Goal: Use online tool/utility: Use online tool/utility

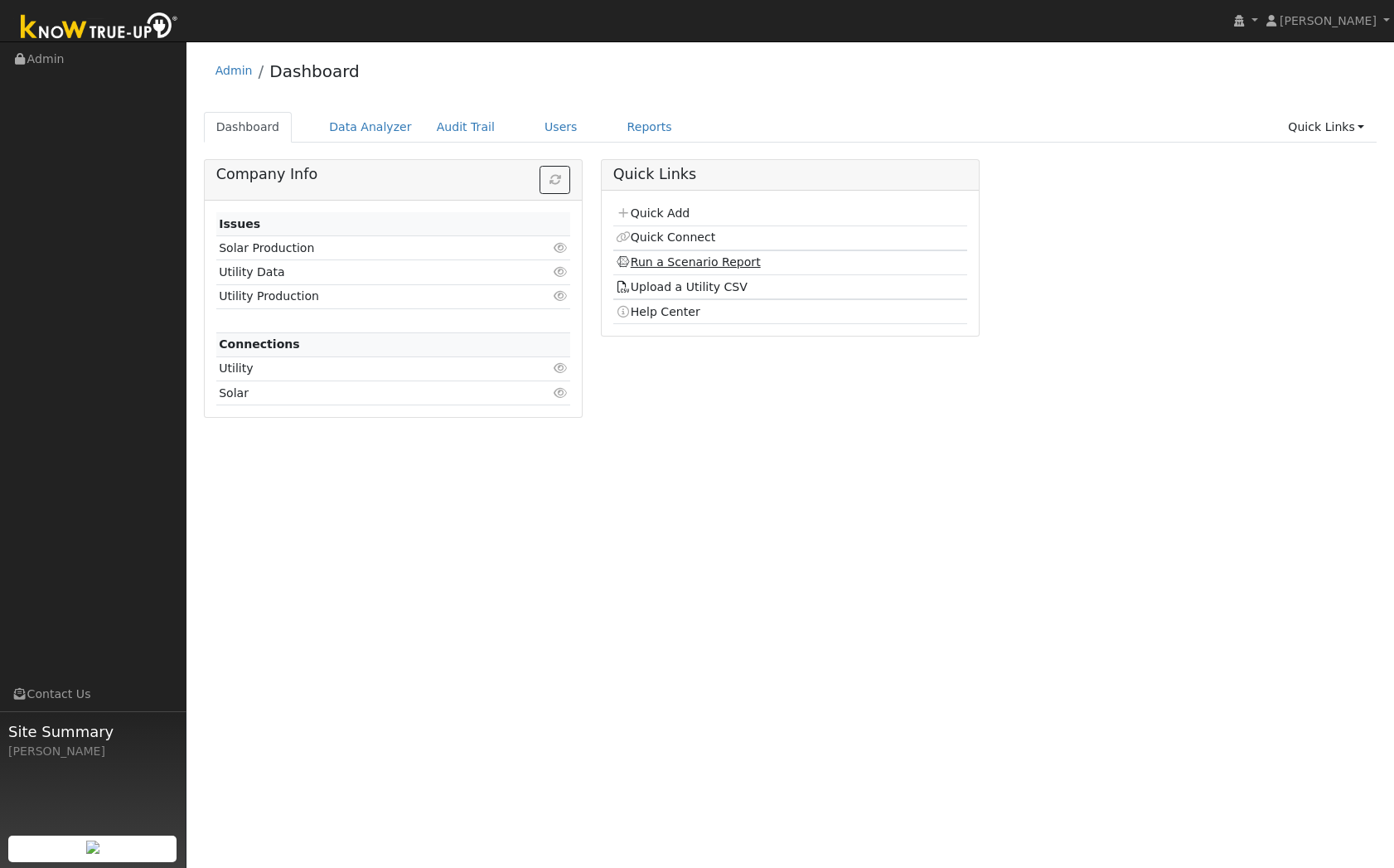
click at [739, 259] on link "Run a Scenario Report" at bounding box center [688, 262] width 145 height 14
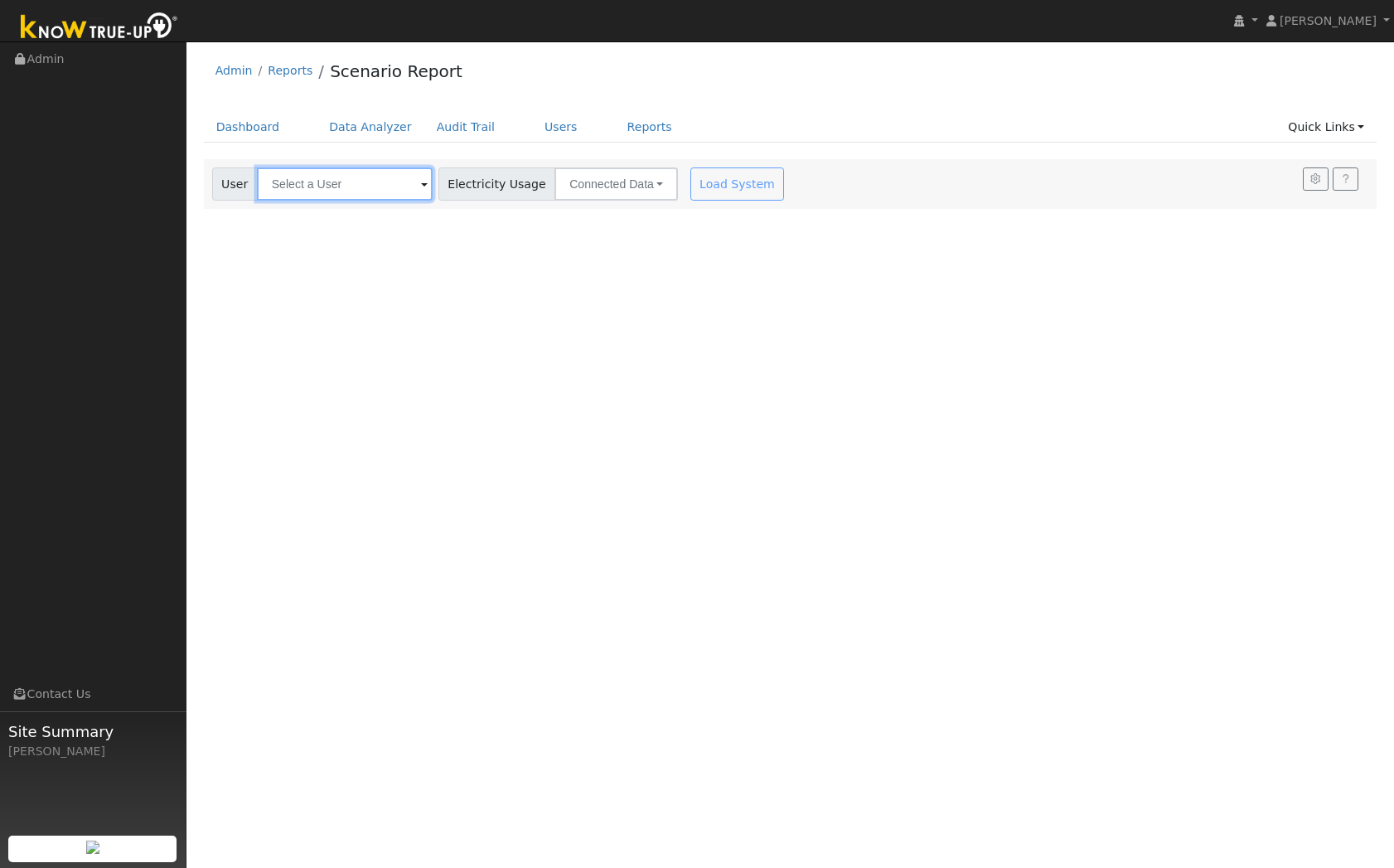
click at [342, 177] on input "text" at bounding box center [344, 184] width 176 height 33
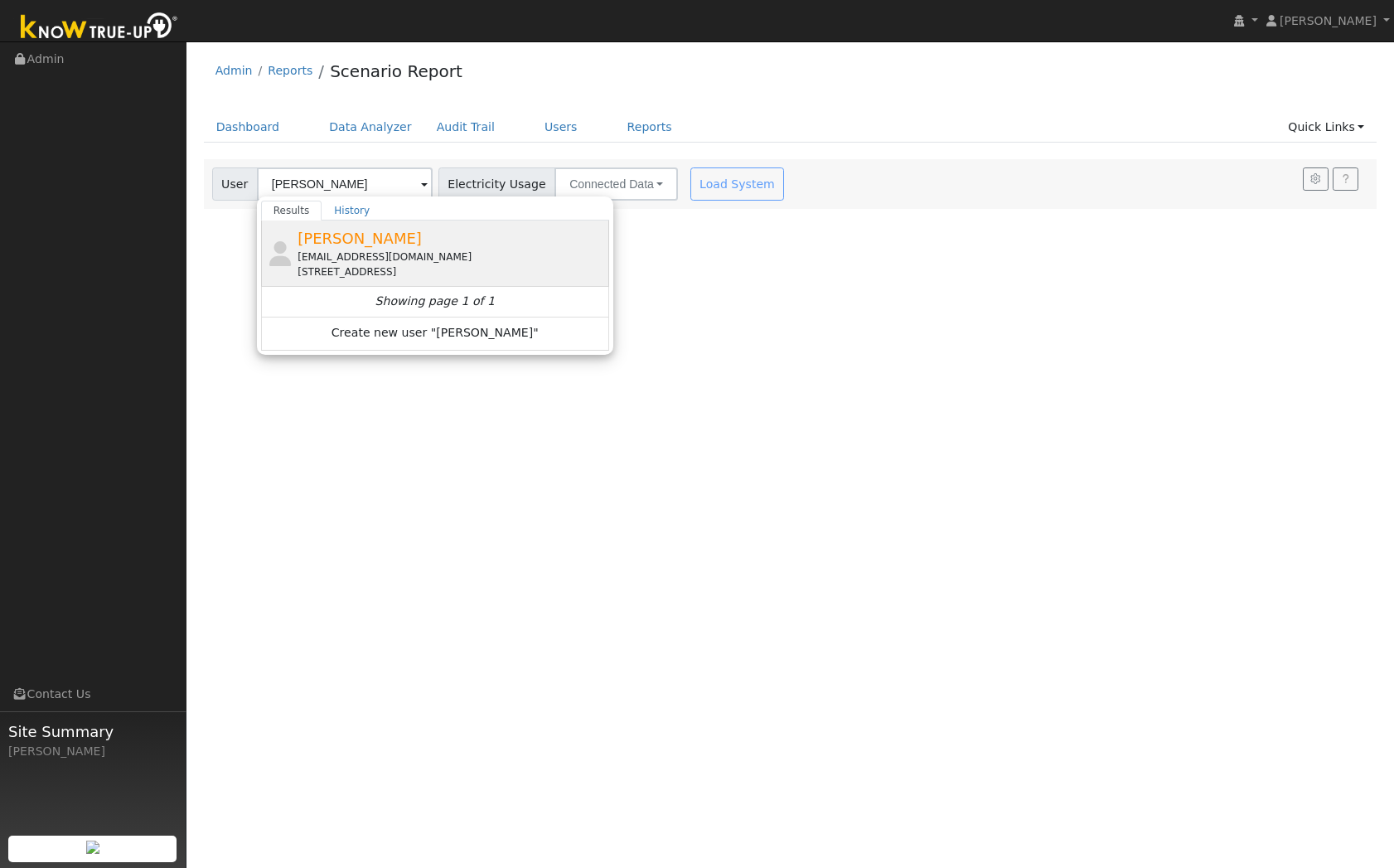
click at [0, 0] on div "[PERSON_NAME] [EMAIL_ADDRESS][DOMAIN_NAME] [STREET_ADDRESS]" at bounding box center [0, 0] width 0 height 0
type input "[PERSON_NAME]"
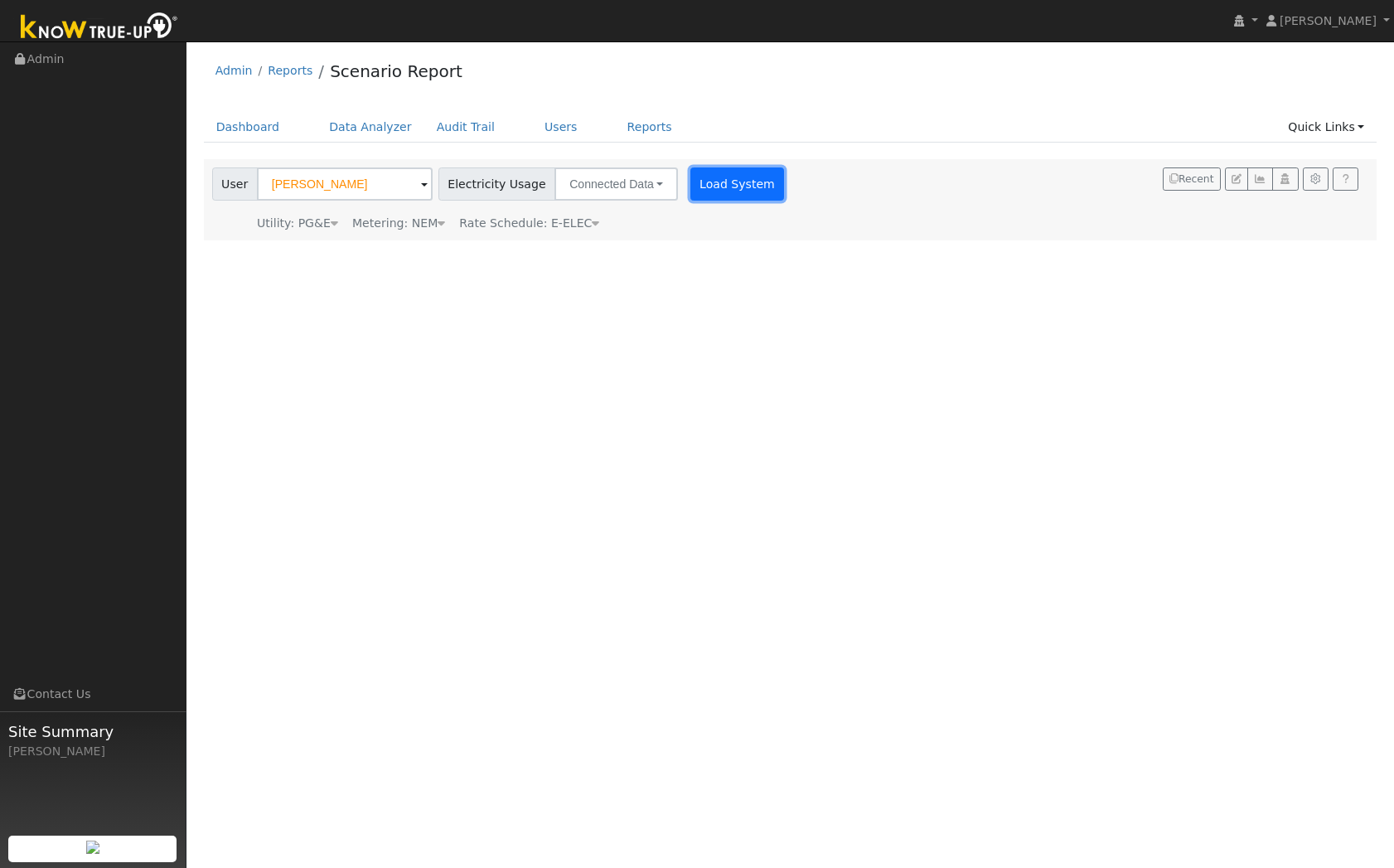
click at [711, 191] on button "Load System" at bounding box center [738, 184] width 95 height 33
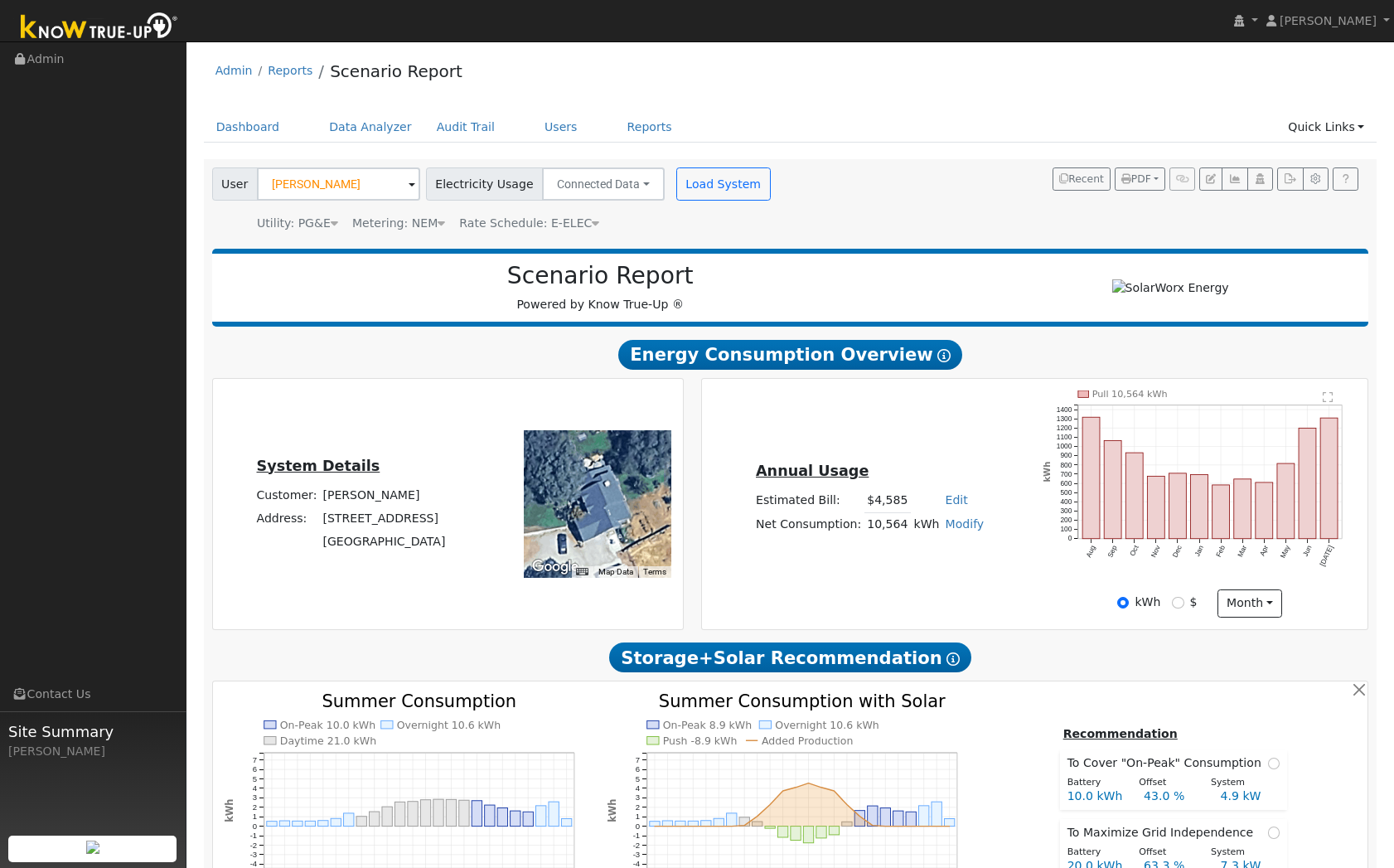
drag, startPoint x: 1065, startPoint y: 551, endPoint x: 1076, endPoint y: 536, distance: 18.6
click at [1075, 540] on icon "Pull 10,564 kWh Aug Sep Oct Nov Dec Jan Feb Mar Apr May Jun [DATE] 0 100 200 30…" at bounding box center [1199, 489] width 312 height 197
click at [1298, 182] on button "button" at bounding box center [1290, 179] width 25 height 24
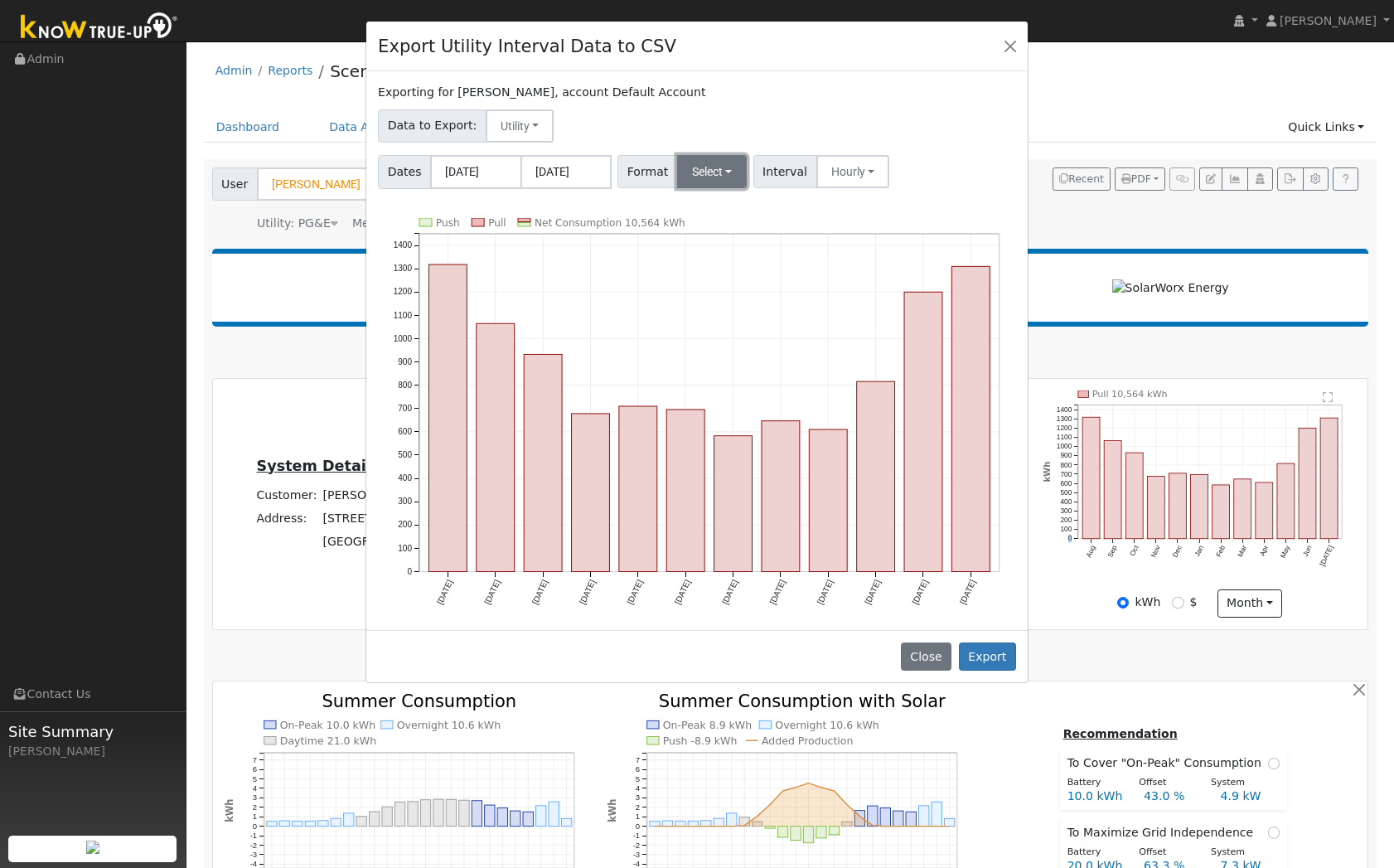
click at [727, 166] on button "Select" at bounding box center [712, 171] width 70 height 33
click at [719, 212] on link "Generic" at bounding box center [734, 208] width 118 height 24
click at [1001, 652] on button "Export" at bounding box center [987, 656] width 57 height 28
